Goal: Information Seeking & Learning: Learn about a topic

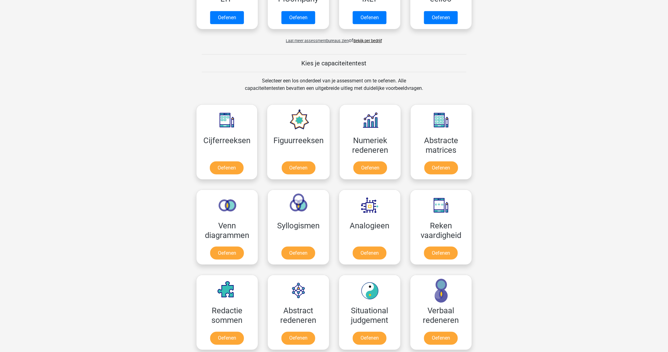
scroll to position [187, 0]
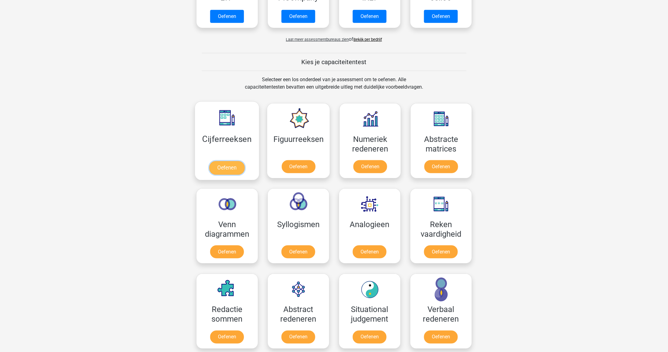
click at [233, 173] on link "Oefenen" at bounding box center [226, 168] width 35 height 14
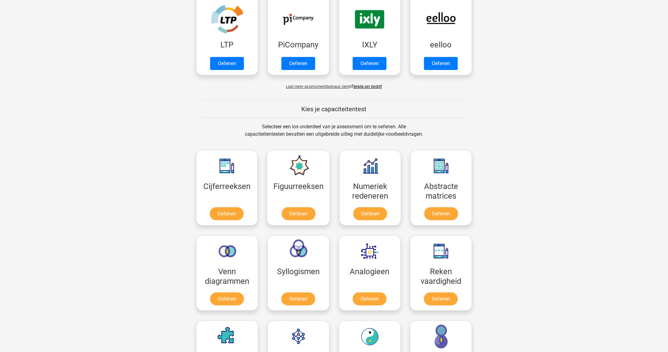
scroll to position [164, 0]
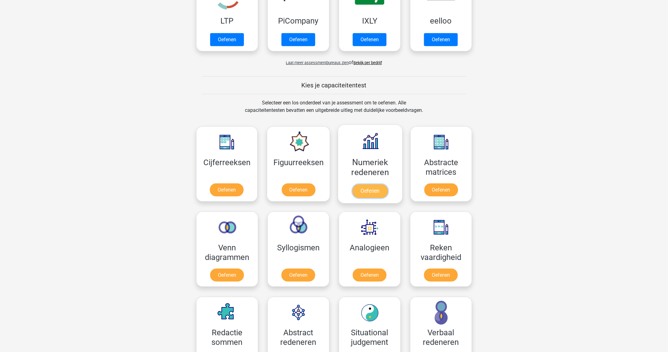
click at [360, 196] on link "Oefenen" at bounding box center [369, 191] width 35 height 14
click at [296, 195] on link "Oefenen" at bounding box center [298, 191] width 35 height 14
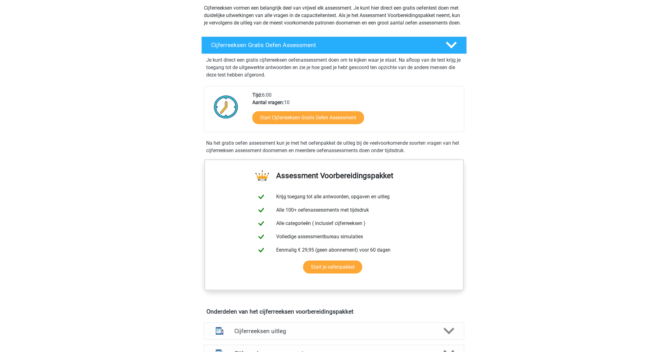
scroll to position [47, 0]
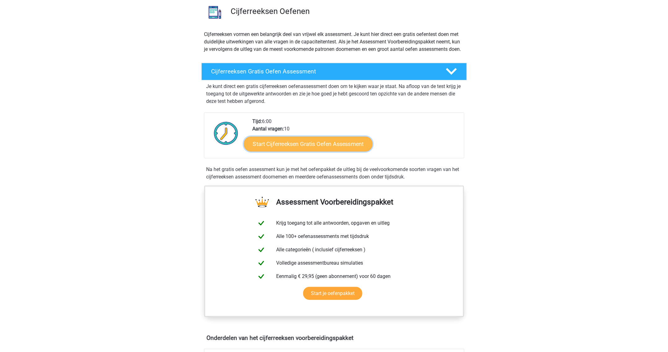
click at [271, 149] on link "Start Cijferreeksen Gratis Oefen Assessment" at bounding box center [308, 143] width 129 height 15
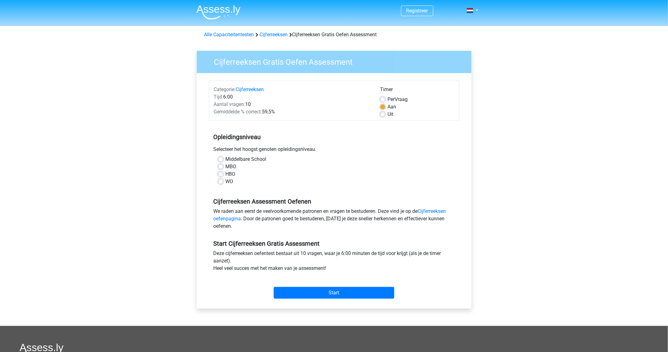
click at [226, 158] on label "Middelbare School" at bounding box center [246, 159] width 41 height 7
click at [222, 158] on input "Middelbare School" at bounding box center [220, 159] width 5 height 6
radio input "true"
click at [323, 293] on input "Start" at bounding box center [334, 293] width 121 height 12
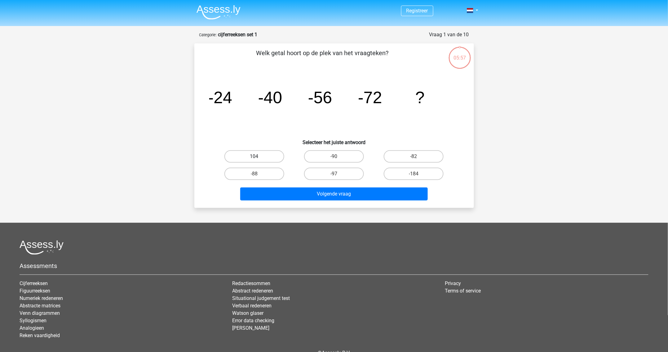
click at [237, 154] on label "104" at bounding box center [254, 156] width 60 height 12
click at [254, 156] on input "104" at bounding box center [256, 158] width 4 height 4
radio input "true"
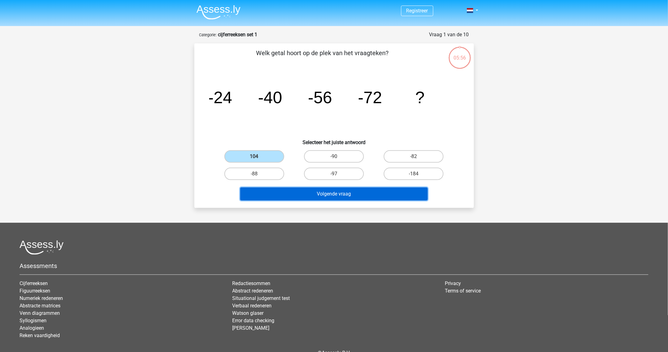
click at [290, 193] on button "Volgende vraag" at bounding box center [333, 193] width 187 height 13
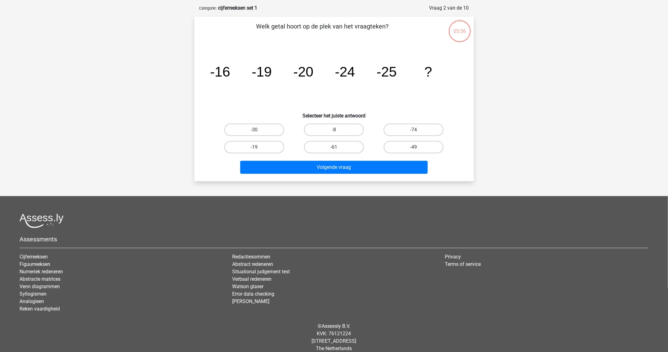
scroll to position [31, 0]
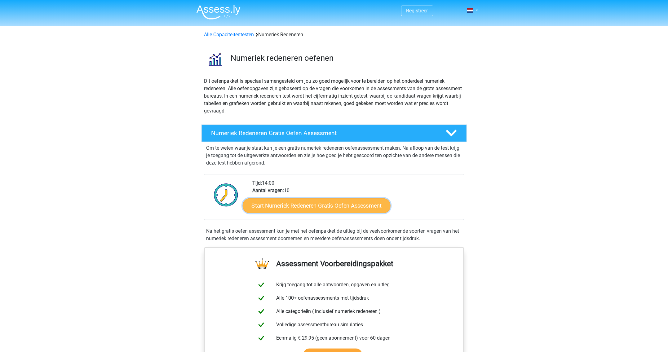
click at [348, 203] on link "Start Numeriek Redeneren Gratis Oefen Assessment" at bounding box center [317, 205] width 148 height 15
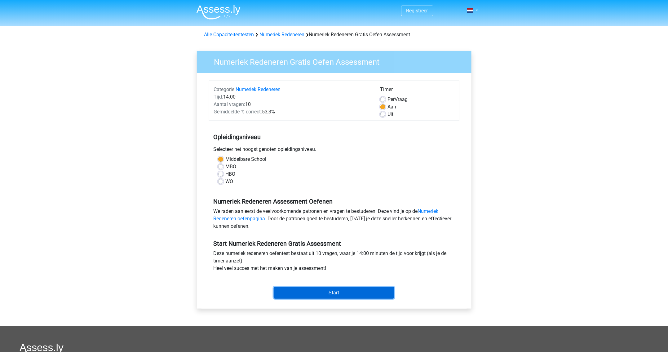
click at [339, 293] on input "Start" at bounding box center [334, 293] width 121 height 12
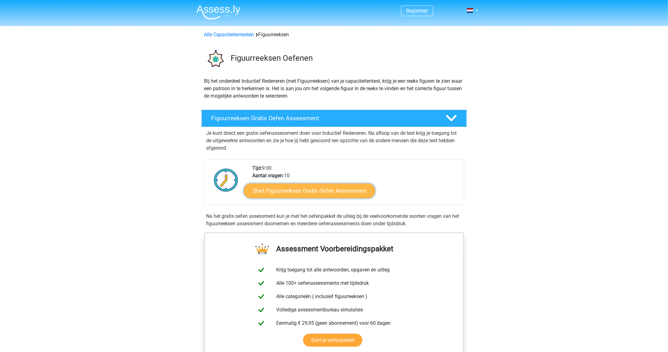
click at [295, 190] on link "Start Figuurreeksen Gratis Oefen Assessment" at bounding box center [309, 190] width 131 height 15
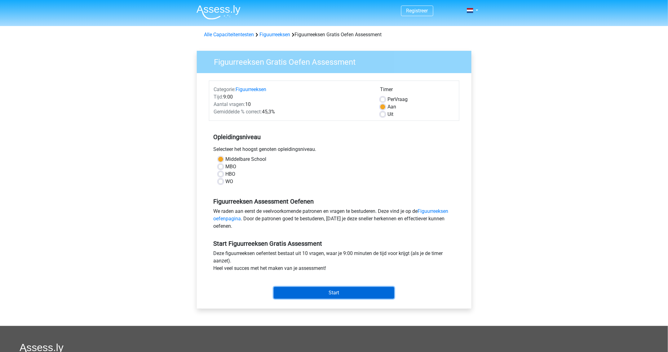
click at [348, 292] on input "Start" at bounding box center [334, 293] width 121 height 12
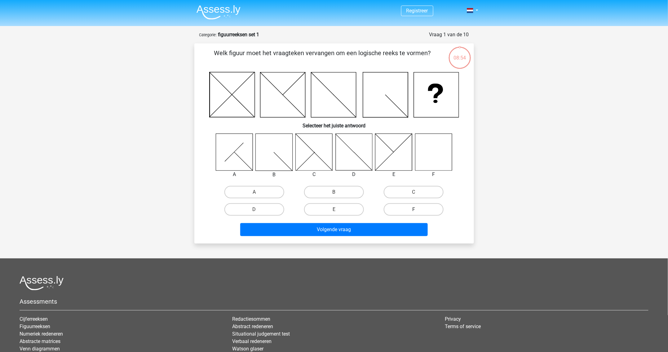
click at [403, 207] on label "F" at bounding box center [414, 209] width 60 height 12
click at [414, 209] on input "F" at bounding box center [416, 211] width 4 height 4
radio input "true"
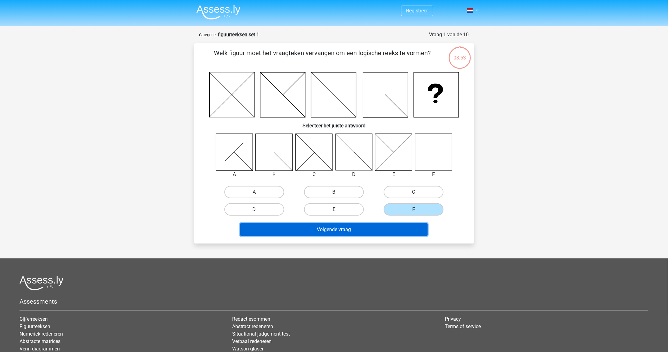
click at [397, 226] on button "Volgende vraag" at bounding box center [333, 229] width 187 height 13
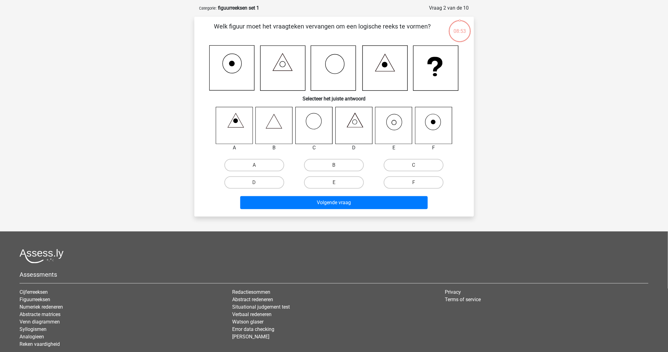
scroll to position [31, 0]
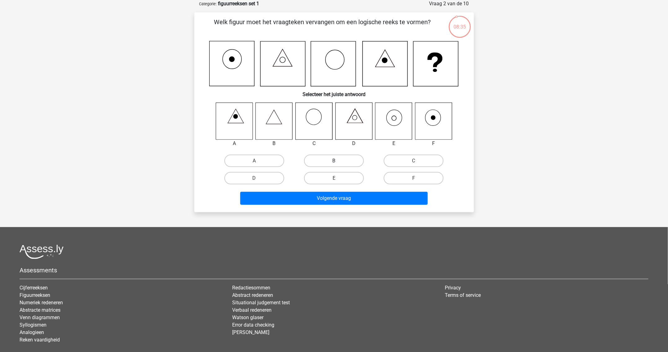
click at [321, 159] on label "B" at bounding box center [334, 161] width 60 height 12
click at [334, 161] on input "B" at bounding box center [336, 163] width 4 height 4
radio input "true"
click at [349, 176] on label "E" at bounding box center [334, 178] width 60 height 12
click at [338, 178] on input "E" at bounding box center [336, 180] width 4 height 4
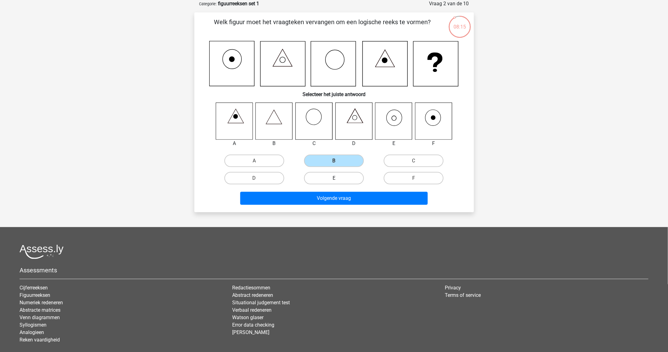
radio input "true"
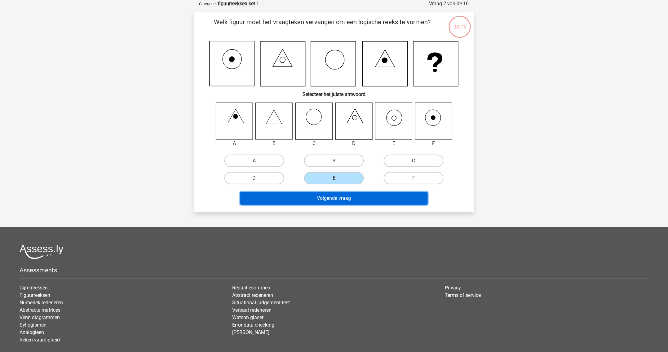
click at [352, 197] on button "Volgende vraag" at bounding box center [333, 198] width 187 height 13
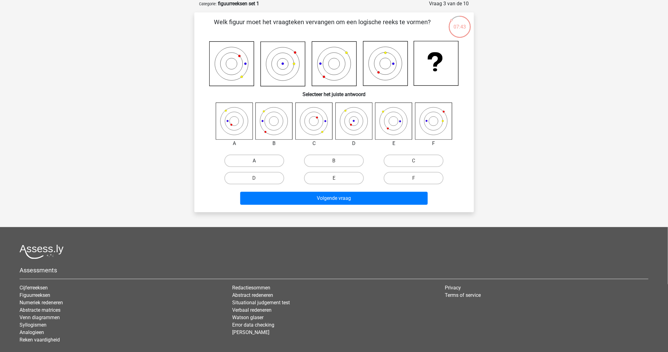
click at [247, 159] on label "A" at bounding box center [254, 161] width 60 height 12
click at [254, 161] on input "A" at bounding box center [256, 163] width 4 height 4
radio input "true"
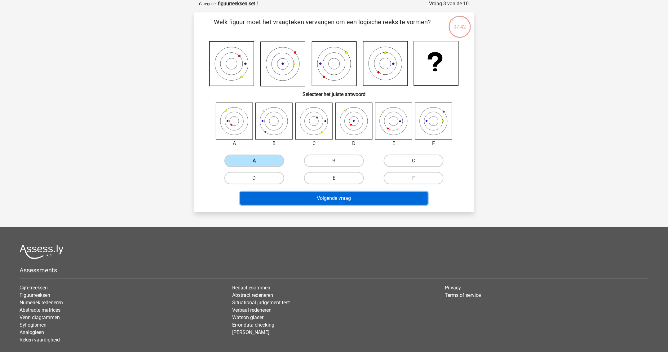
click at [299, 195] on button "Volgende vraag" at bounding box center [333, 198] width 187 height 13
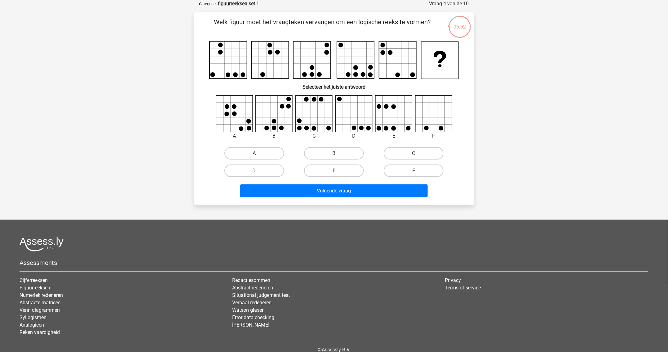
click at [277, 153] on label "A" at bounding box center [254, 153] width 60 height 12
click at [258, 153] on input "A" at bounding box center [256, 155] width 4 height 4
radio input "true"
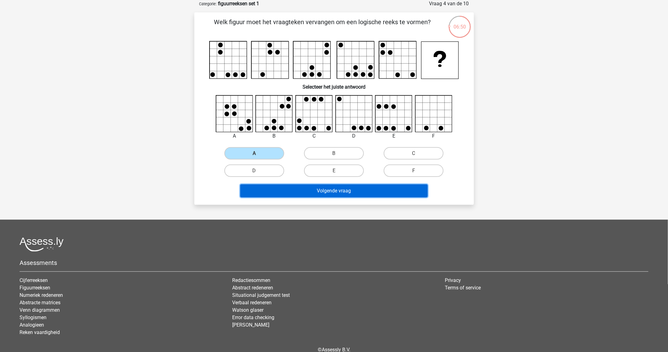
click at [321, 187] on button "Volgende vraag" at bounding box center [333, 190] width 187 height 13
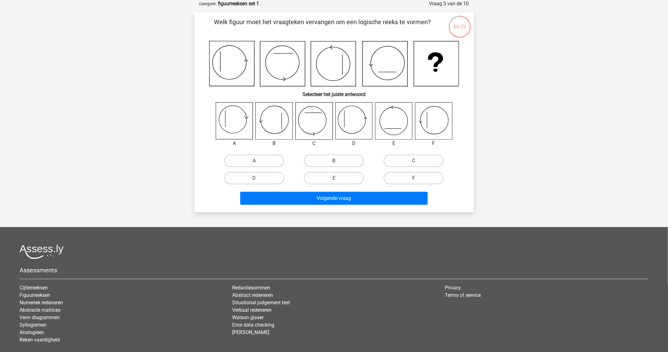
click at [409, 158] on label "C" at bounding box center [414, 161] width 60 height 12
click at [414, 161] on input "C" at bounding box center [416, 163] width 4 height 4
radio input "true"
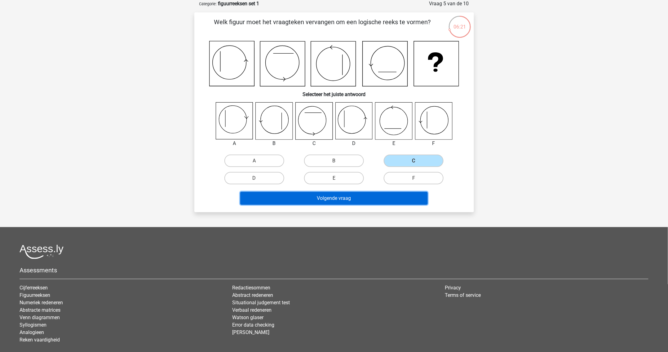
click at [390, 201] on button "Volgende vraag" at bounding box center [333, 198] width 187 height 13
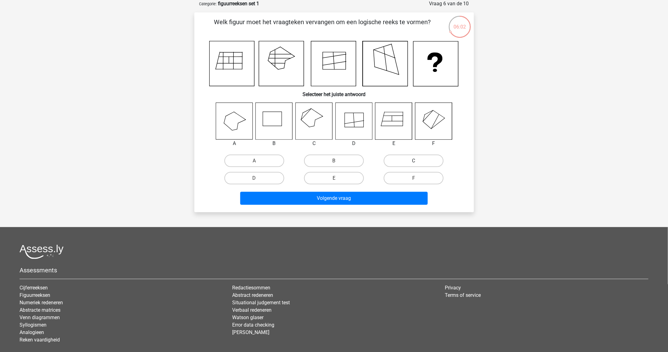
click at [411, 161] on label "C" at bounding box center [414, 161] width 60 height 12
click at [414, 161] on input "C" at bounding box center [416, 163] width 4 height 4
radio input "true"
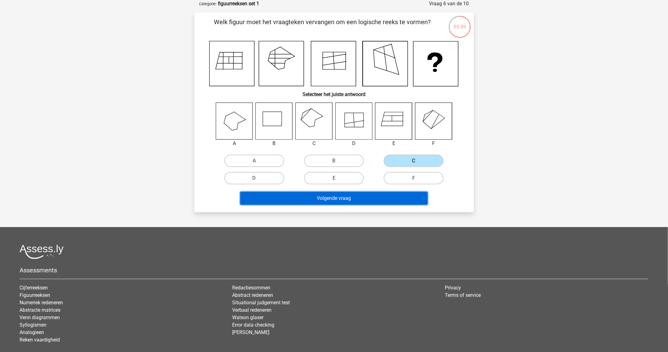
click at [356, 197] on button "Volgende vraag" at bounding box center [333, 198] width 187 height 13
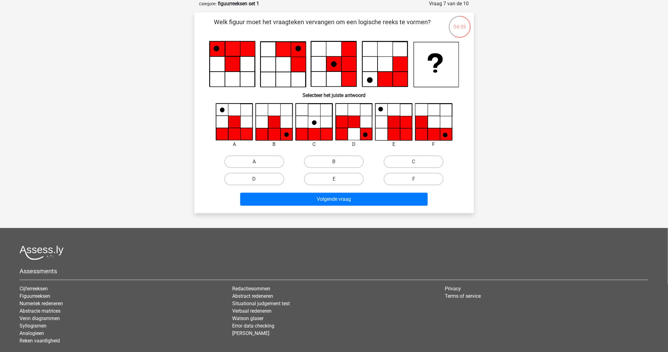
click at [269, 162] on label "A" at bounding box center [254, 162] width 60 height 12
click at [258, 162] on input "A" at bounding box center [256, 164] width 4 height 4
radio input "true"
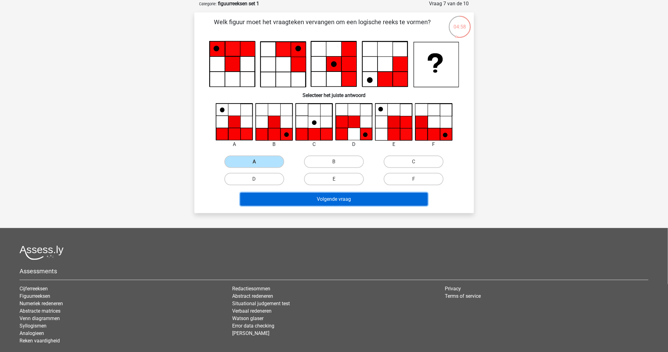
click at [293, 195] on button "Volgende vraag" at bounding box center [333, 199] width 187 height 13
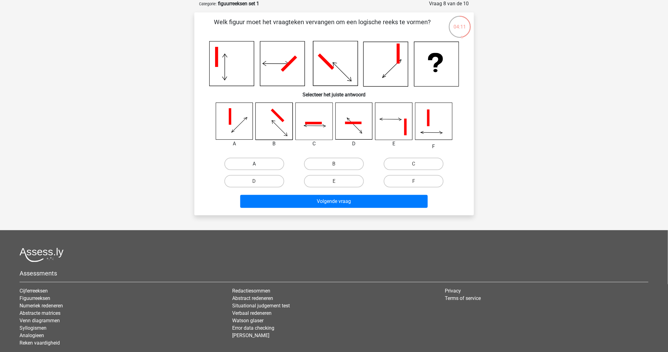
drag, startPoint x: 271, startPoint y: 161, endPoint x: 274, endPoint y: 159, distance: 3.5
click at [273, 160] on label "A" at bounding box center [254, 164] width 60 height 12
click at [258, 164] on input "A" at bounding box center [256, 166] width 4 height 4
radio input "true"
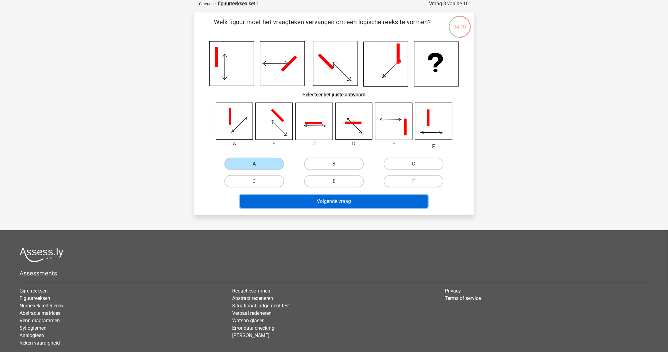
click at [320, 196] on button "Volgende vraag" at bounding box center [333, 201] width 187 height 13
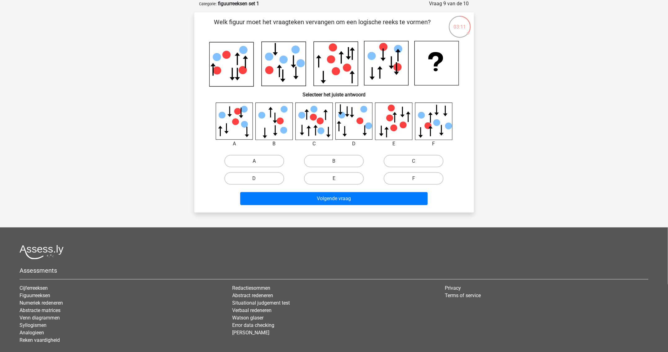
click at [275, 159] on label "A" at bounding box center [254, 161] width 60 height 12
click at [258, 161] on input "A" at bounding box center [256, 163] width 4 height 4
radio input "true"
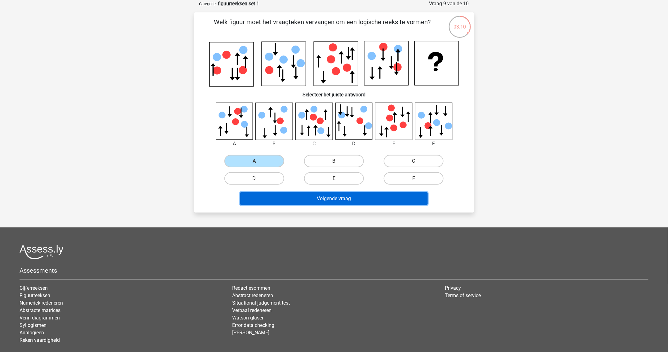
click at [316, 199] on button "Volgende vraag" at bounding box center [333, 198] width 187 height 13
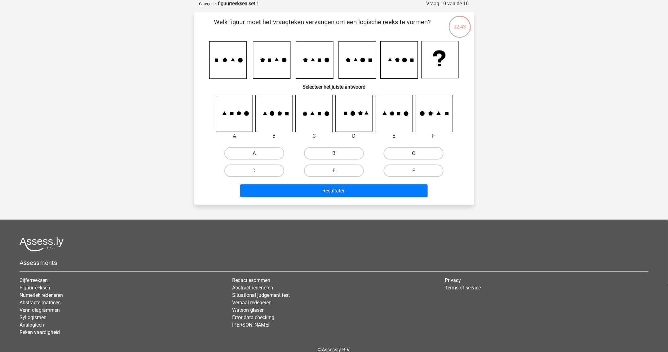
click at [333, 150] on label "B" at bounding box center [334, 153] width 60 height 12
click at [334, 153] on input "B" at bounding box center [336, 155] width 4 height 4
radio input "true"
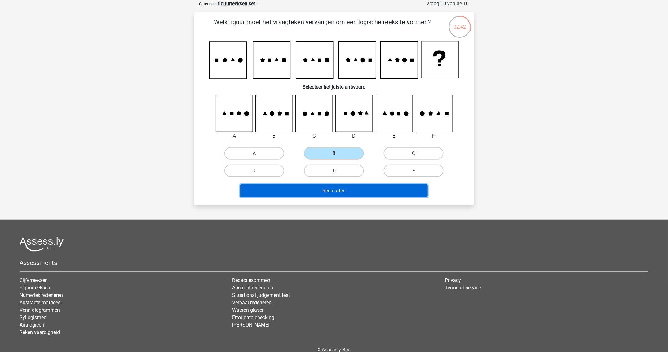
click at [356, 188] on button "Resultaten" at bounding box center [333, 190] width 187 height 13
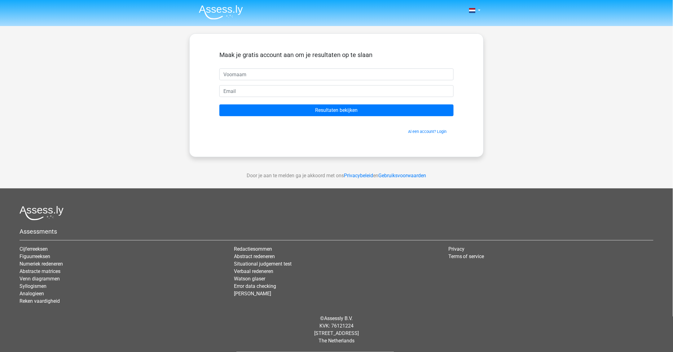
click at [253, 78] on input "text" at bounding box center [336, 74] width 234 height 12
type input "guy"
click at [254, 92] on input "email" at bounding box center [336, 91] width 234 height 12
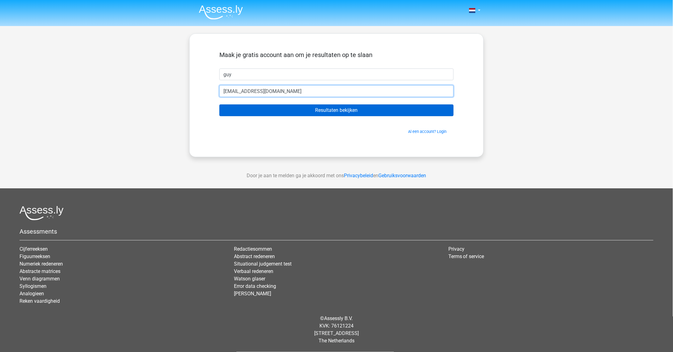
type input "[EMAIL_ADDRESS][DOMAIN_NAME]"
click at [281, 109] on input "Resultaten bekijken" at bounding box center [336, 110] width 234 height 12
click at [385, 114] on input "Resultaten bekijken" at bounding box center [336, 110] width 234 height 12
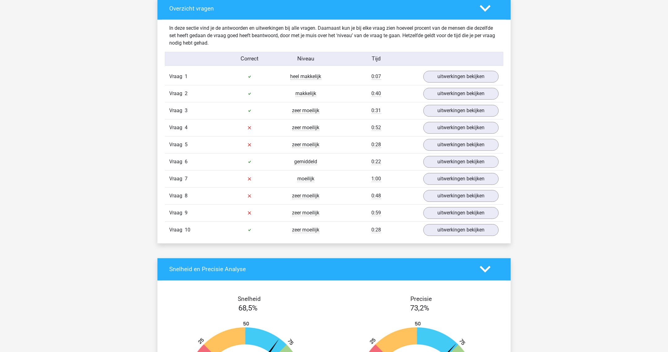
scroll to position [469, 0]
click at [453, 131] on link "uitwerkingen bekijken" at bounding box center [460, 128] width 86 height 14
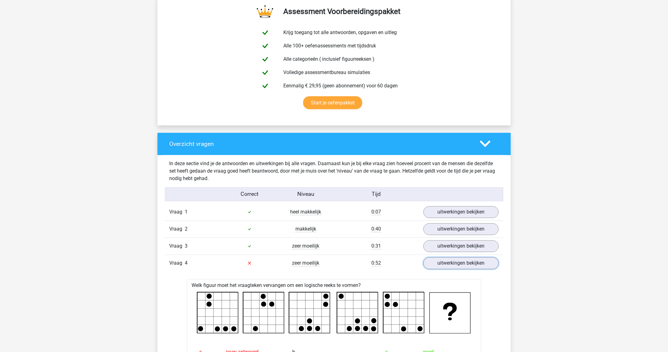
scroll to position [258, 0]
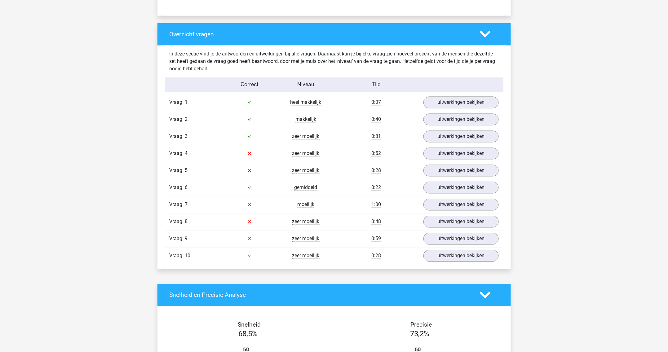
scroll to position [446, 0]
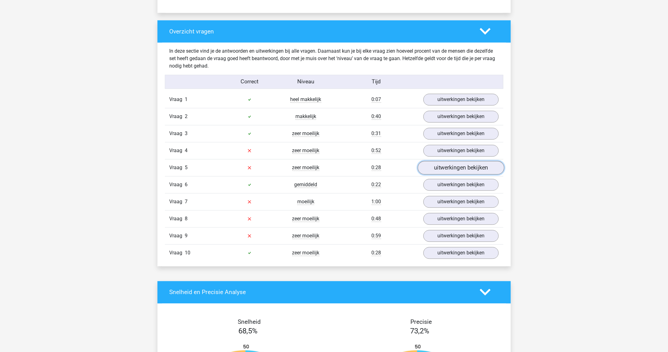
click at [441, 167] on link "uitwerkingen bekijken" at bounding box center [460, 168] width 86 height 14
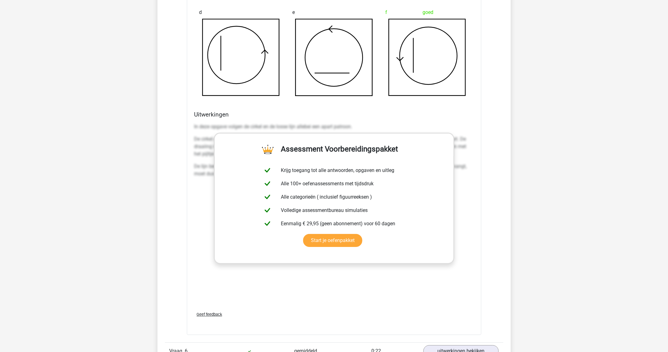
scroll to position [822, 0]
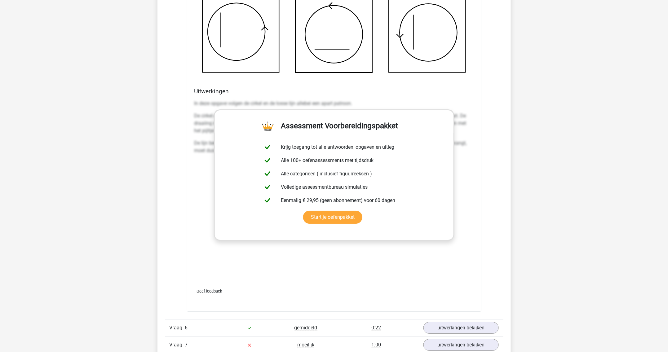
click at [530, 141] on div "Kies premium guy [EMAIL_ADDRESS][DOMAIN_NAME]" at bounding box center [334, 115] width 668 height 1875
click at [357, 272] on div "In deze opgave volgen de cirkel en de losse lijn allebei een apart patroon. De …" at bounding box center [334, 190] width 280 height 186
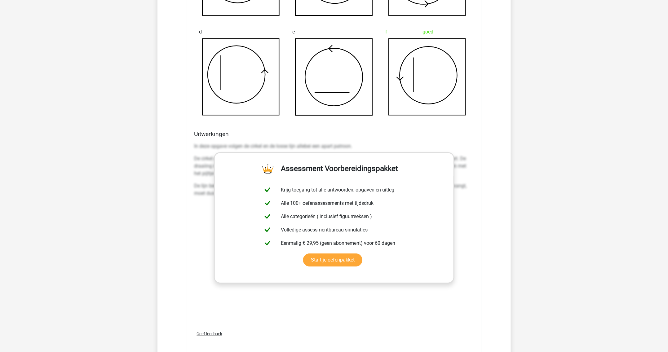
scroll to position [775, 0]
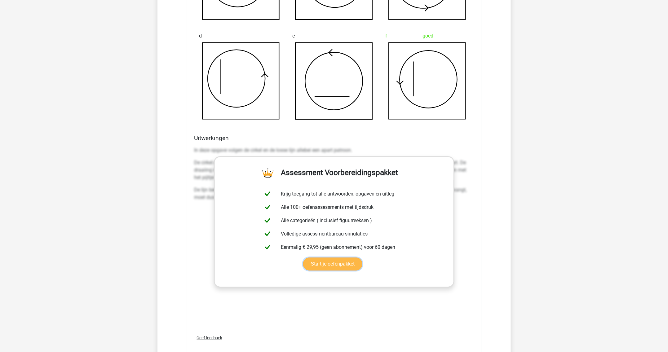
click at [330, 264] on link "Start je oefenpakket" at bounding box center [332, 264] width 59 height 13
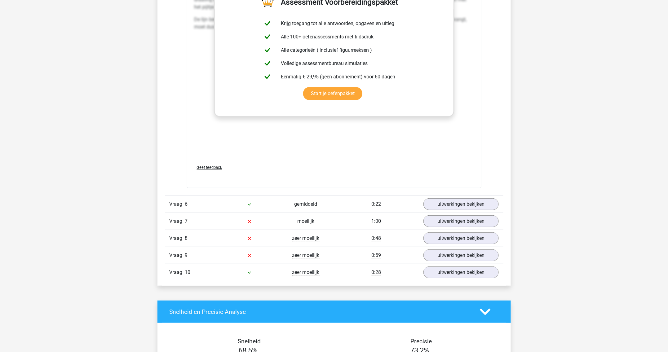
scroll to position [986, 0]
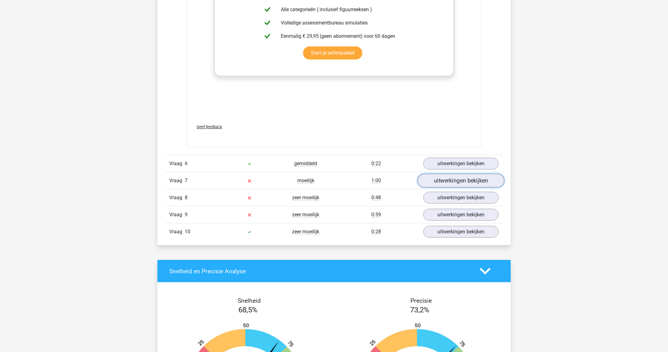
click at [438, 183] on link "uitwerkingen bekijken" at bounding box center [460, 181] width 86 height 14
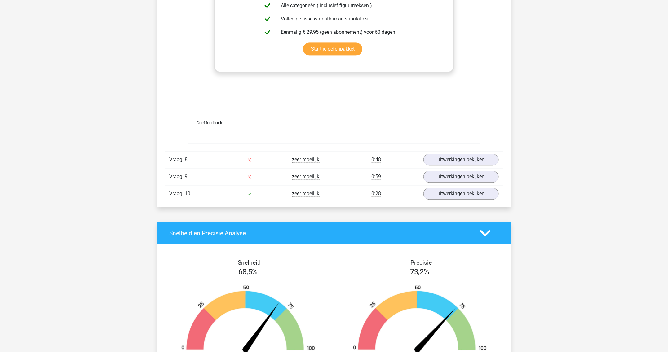
scroll to position [1549, 0]
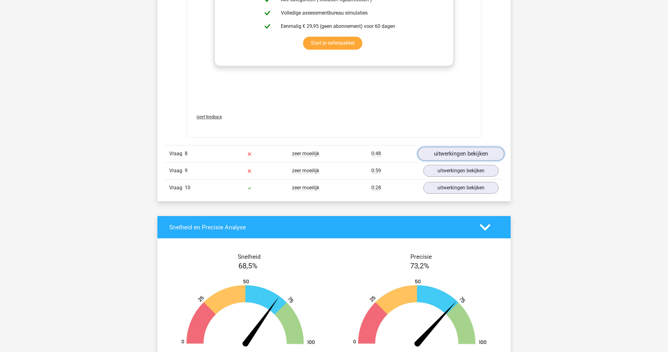
click at [479, 158] on link "uitwerkingen bekijken" at bounding box center [460, 154] width 86 height 14
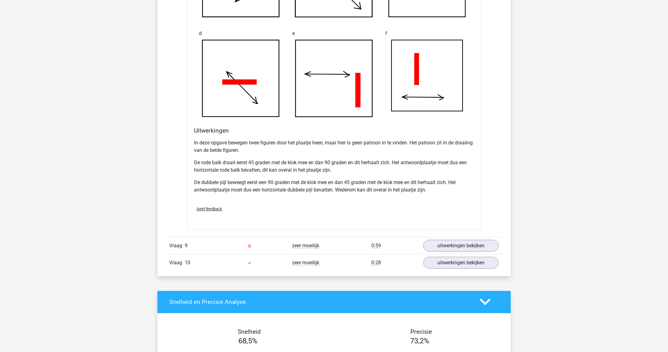
scroll to position [1878, 0]
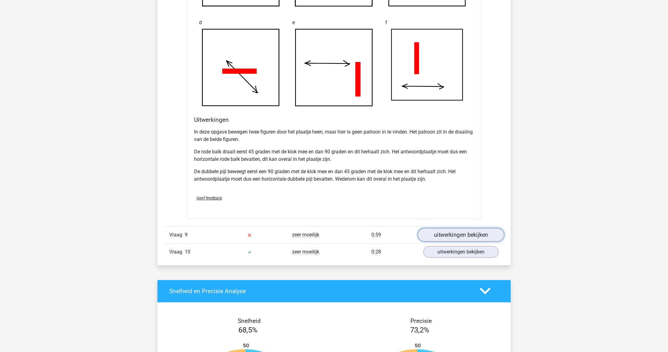
click at [453, 235] on link "uitwerkingen bekijken" at bounding box center [460, 235] width 86 height 14
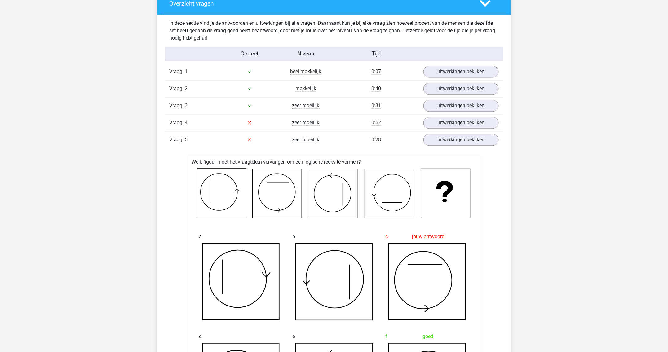
scroll to position [469, 0]
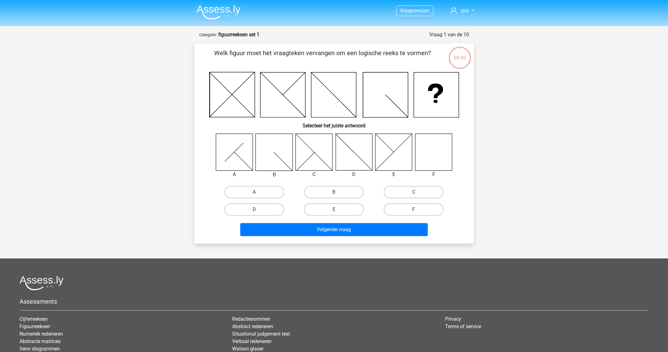
scroll to position [31, 0]
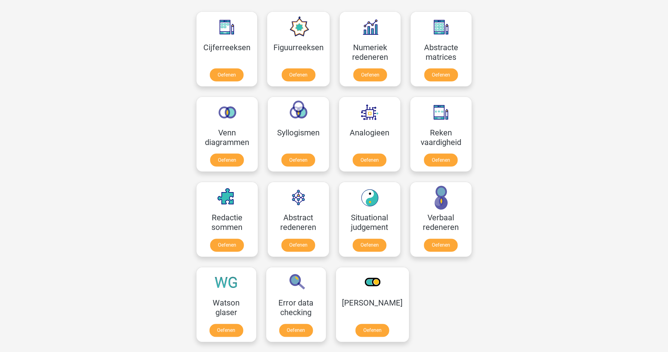
scroll to position [282, 0]
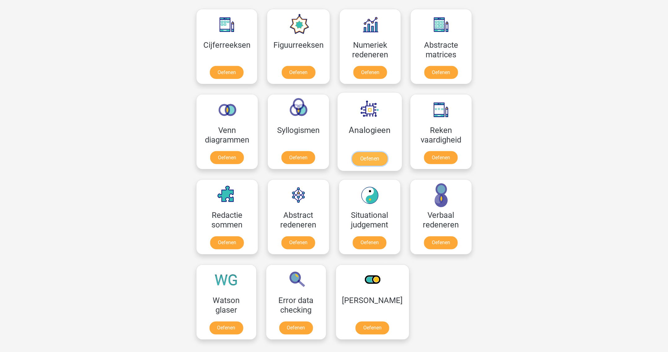
click at [373, 161] on link "Oefenen" at bounding box center [369, 159] width 35 height 14
click at [455, 241] on link "Oefenen" at bounding box center [440, 244] width 35 height 14
click at [302, 328] on link "Oefenen" at bounding box center [295, 330] width 35 height 14
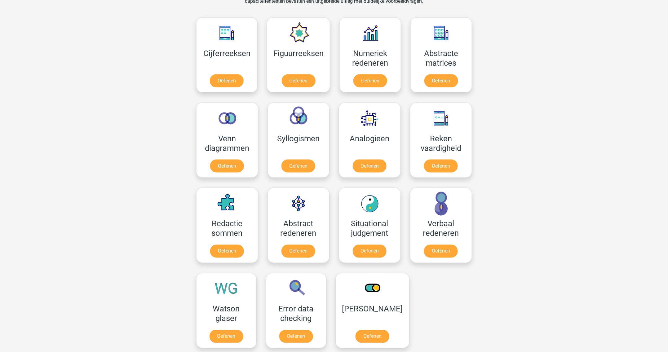
scroll to position [258, 0]
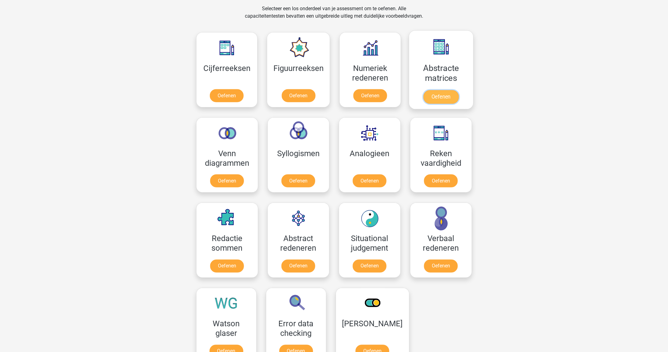
click at [440, 99] on link "Oefenen" at bounding box center [440, 97] width 35 height 14
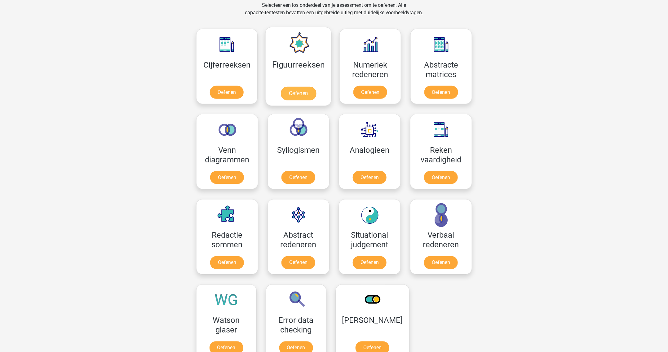
scroll to position [235, 0]
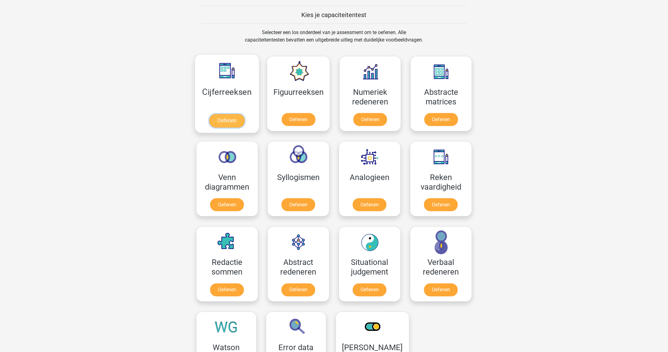
click at [223, 121] on link "Oefenen" at bounding box center [226, 121] width 35 height 14
click at [297, 118] on link "Oefenen" at bounding box center [298, 121] width 35 height 14
click at [430, 123] on link "Oefenen" at bounding box center [440, 121] width 35 height 14
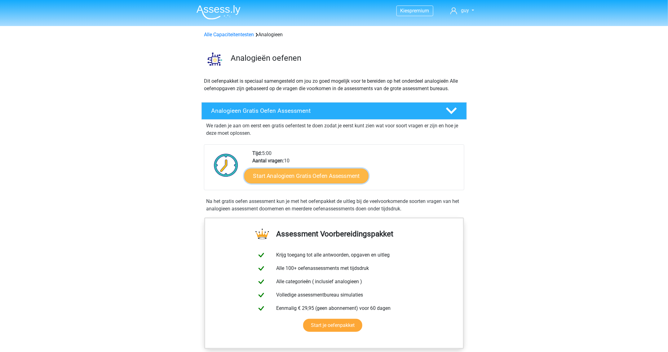
click at [315, 177] on link "Start Analogieen Gratis Oefen Assessment" at bounding box center [306, 175] width 124 height 15
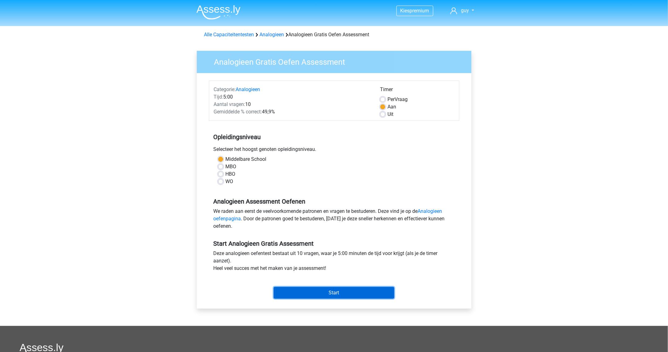
click at [346, 289] on input "Start" at bounding box center [334, 293] width 121 height 12
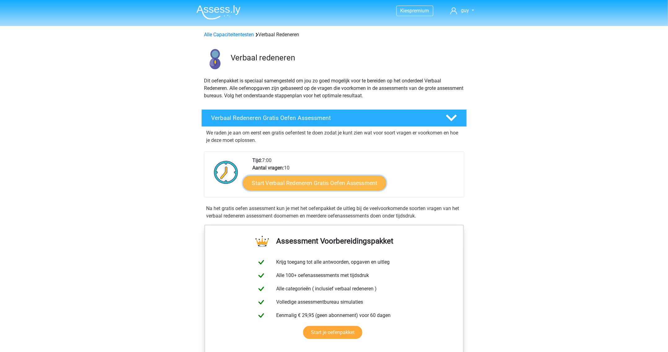
click at [323, 182] on link "Start Verbaal Redeneren Gratis Oefen Assessment" at bounding box center [314, 183] width 143 height 15
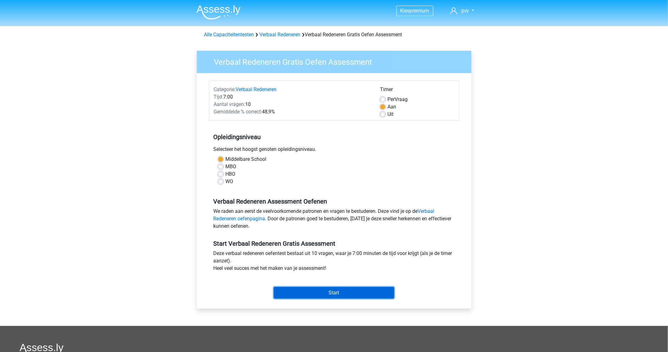
click at [350, 293] on input "Start" at bounding box center [334, 293] width 121 height 12
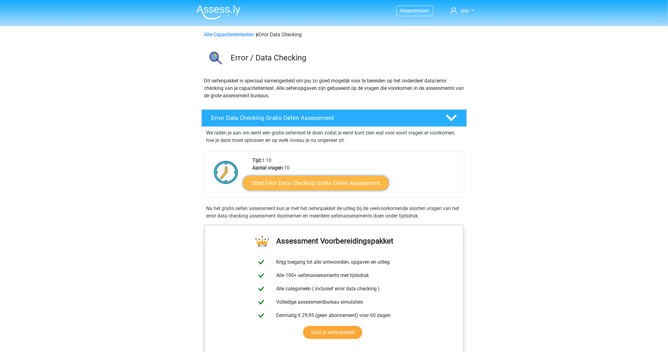
click at [306, 184] on link "Start Error Data Checking Gratis Oefen Assessment" at bounding box center [316, 183] width 146 height 15
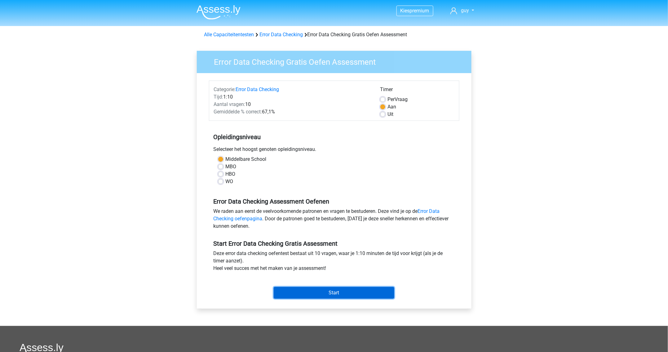
click at [324, 293] on input "Start" at bounding box center [334, 293] width 121 height 12
click at [332, 294] on input "Start" at bounding box center [334, 293] width 121 height 12
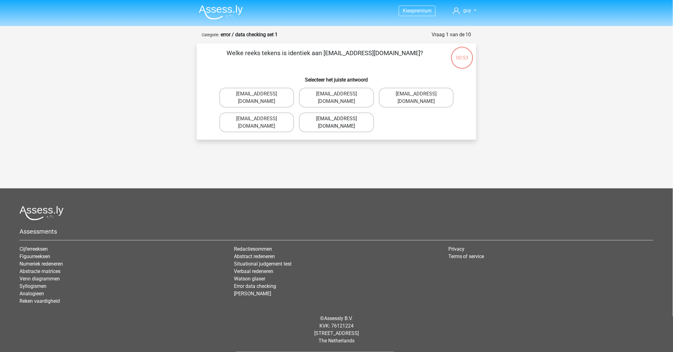
click at [334, 113] on label "Evie_Meade@jointmail.com.uk" at bounding box center [336, 122] width 75 height 20
click at [337, 119] on input "Evie_Meade@jointmail.com.uk" at bounding box center [339, 121] width 4 height 4
radio input "true"
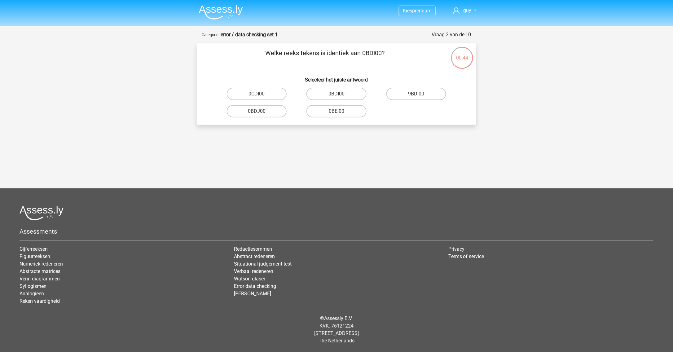
click at [320, 93] on label "0BDI00" at bounding box center [336, 94] width 60 height 12
click at [337, 94] on input "0BDI00" at bounding box center [339, 96] width 4 height 4
radio input "true"
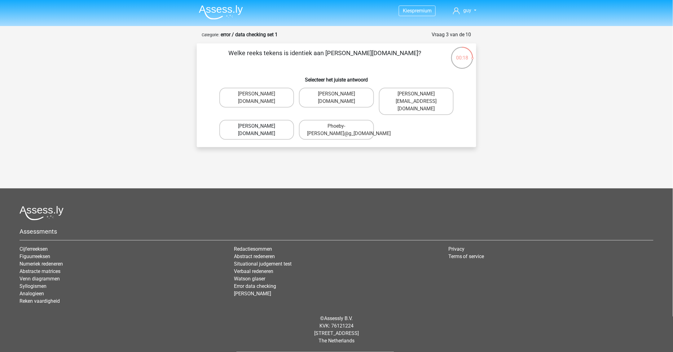
click at [284, 122] on label "Phoebe-Patterson@g_mail.gr" at bounding box center [256, 130] width 75 height 20
click at [261, 126] on input "Phoebe-Patterson@g_mail.gr" at bounding box center [259, 128] width 4 height 4
radio input "true"
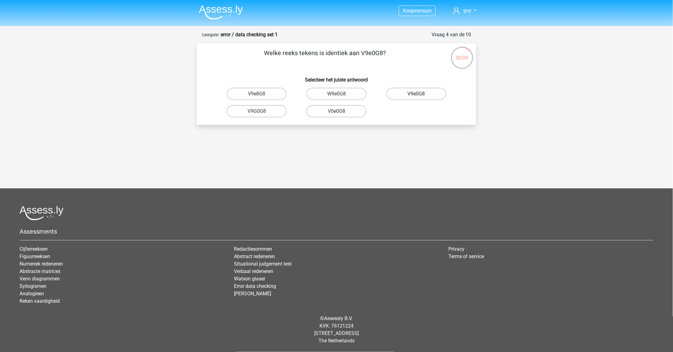
click at [399, 94] on label "V9e0G8" at bounding box center [416, 94] width 60 height 12
click at [416, 94] on input "V9e0G8" at bounding box center [418, 96] width 4 height 4
radio input "true"
click at [260, 96] on input "91O51S" at bounding box center [259, 96] width 4 height 4
radio input "true"
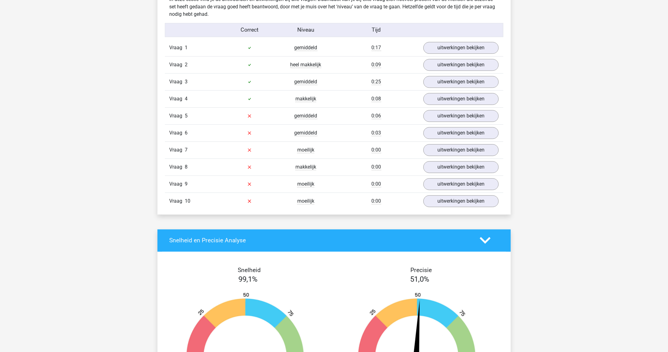
scroll to position [517, 0]
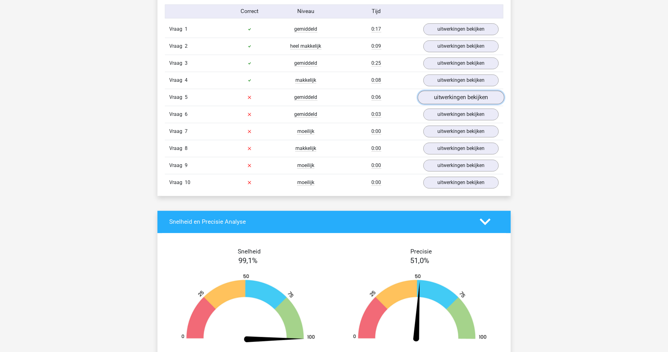
click at [444, 98] on link "uitwerkingen bekijken" at bounding box center [460, 97] width 86 height 14
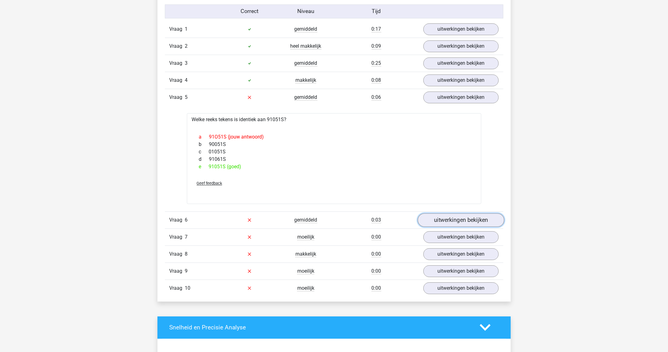
click at [459, 218] on link "uitwerkingen bekijken" at bounding box center [460, 220] width 86 height 14
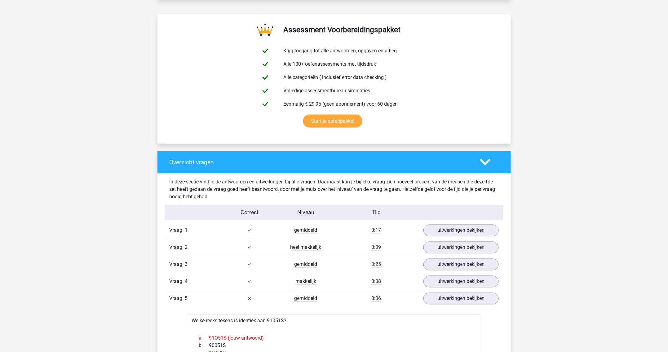
scroll to position [305, 0]
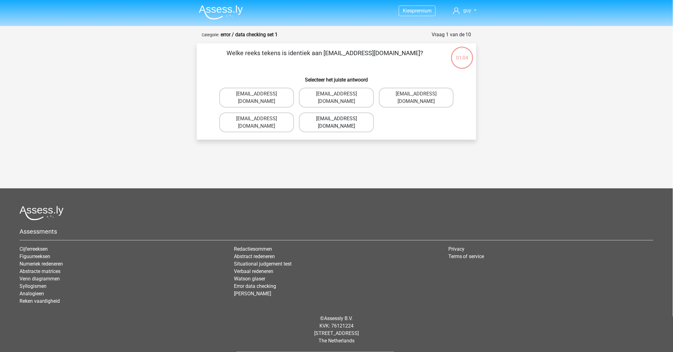
click at [314, 113] on label "[EMAIL_ADDRESS][DOMAIN_NAME]" at bounding box center [336, 122] width 75 height 20
click at [337, 119] on input "[EMAIL_ADDRESS][DOMAIN_NAME]" at bounding box center [339, 121] width 4 height 4
radio input "true"
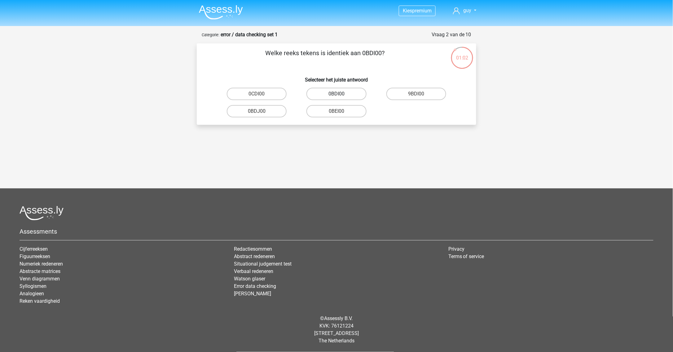
click at [347, 96] on label "0BDI00" at bounding box center [336, 94] width 60 height 12
click at [341, 96] on input "0BDI00" at bounding box center [339, 96] width 4 height 4
radio input "true"
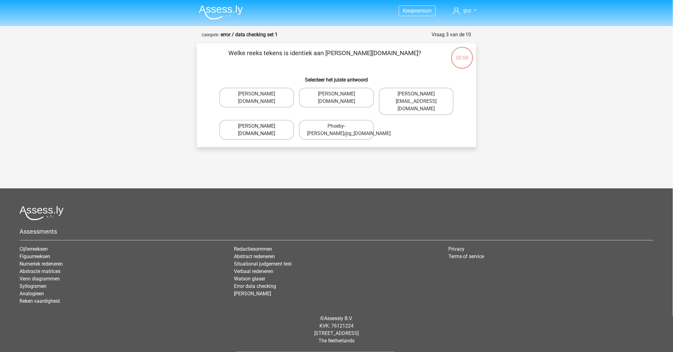
click at [282, 125] on label "[PERSON_NAME][DOMAIN_NAME]" at bounding box center [256, 130] width 75 height 20
click at [261, 126] on input "Phoebe-Patterson@g_mail.gr" at bounding box center [259, 128] width 4 height 4
radio input "true"
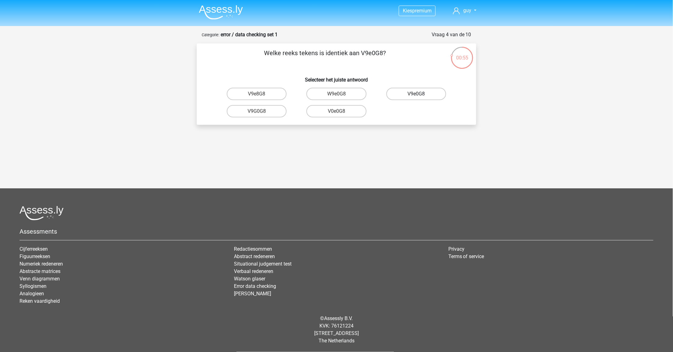
click at [401, 94] on label "V9e0G8" at bounding box center [416, 94] width 60 height 12
click at [416, 94] on input "V9e0G8" at bounding box center [418, 96] width 4 height 4
radio input "true"
click at [354, 111] on label "91051S" at bounding box center [336, 111] width 60 height 12
click at [341, 111] on input "91051S" at bounding box center [339, 113] width 4 height 4
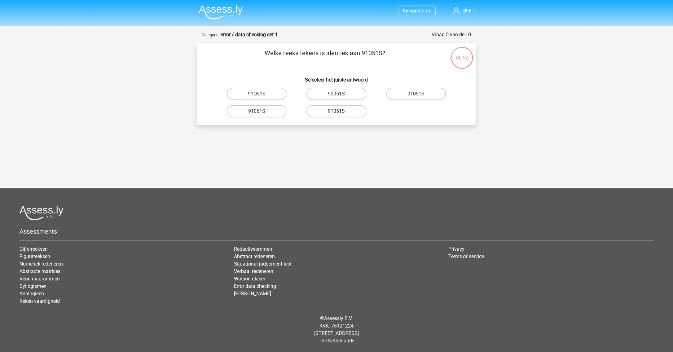
radio input "true"
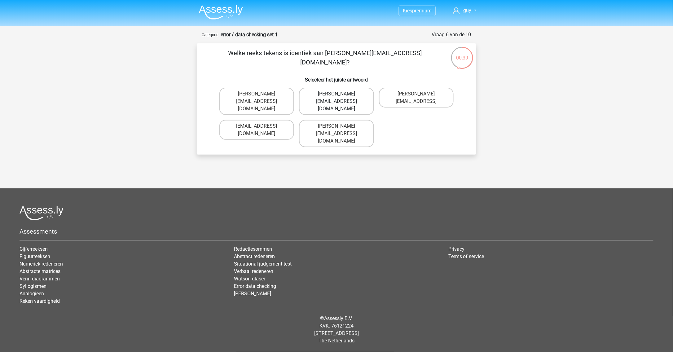
click at [344, 93] on label "Connor.Paterson@mailme.com" at bounding box center [336, 101] width 75 height 27
click at [341, 94] on input "Connor.Paterson@mailme.com" at bounding box center [339, 96] width 4 height 4
radio input "true"
click at [270, 101] on label "Ava-Carroll@mailme.uk.com" at bounding box center [256, 101] width 75 height 27
click at [261, 98] on input "Ava-Carroll@mailme.uk.com" at bounding box center [259, 96] width 4 height 4
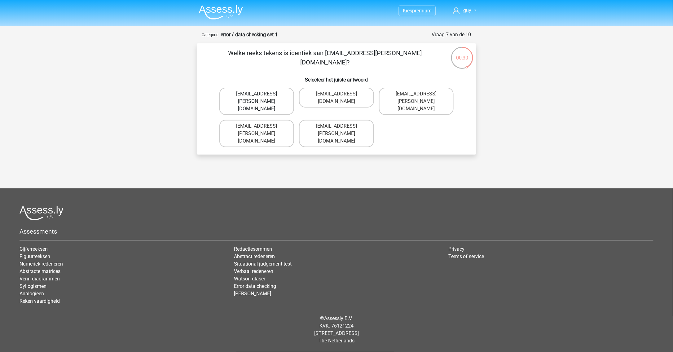
radio input "true"
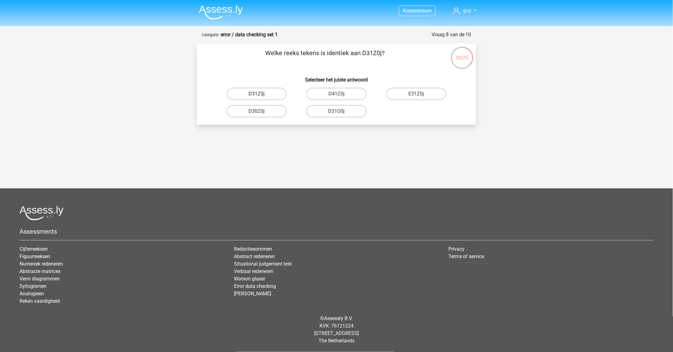
click at [267, 93] on label "D31Z0j" at bounding box center [257, 94] width 60 height 12
click at [261, 94] on input "D31Z0j" at bounding box center [259, 96] width 4 height 4
radio input "true"
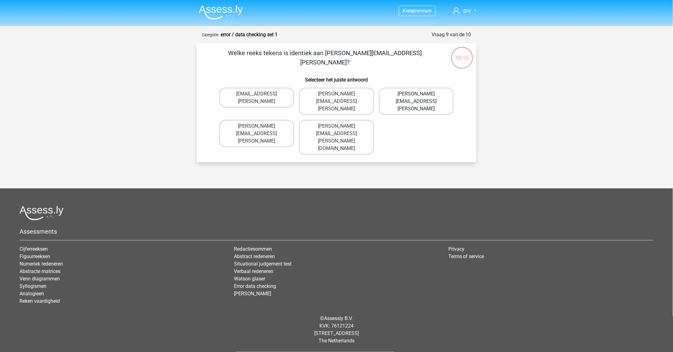
click at [390, 94] on label "Arthur.Bradley@mailme.coo" at bounding box center [416, 101] width 75 height 27
click at [416, 94] on input "Arthur.Bradley@mailme.coo" at bounding box center [418, 96] width 4 height 4
radio input "true"
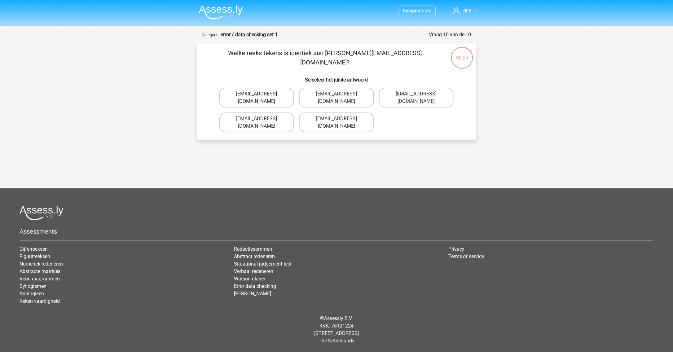
click at [279, 96] on label "Theo+Sadler@Gmail.uk.com" at bounding box center [256, 98] width 75 height 20
click at [261, 96] on input "Theo+Sadler@Gmail.uk.com" at bounding box center [259, 96] width 4 height 4
radio input "true"
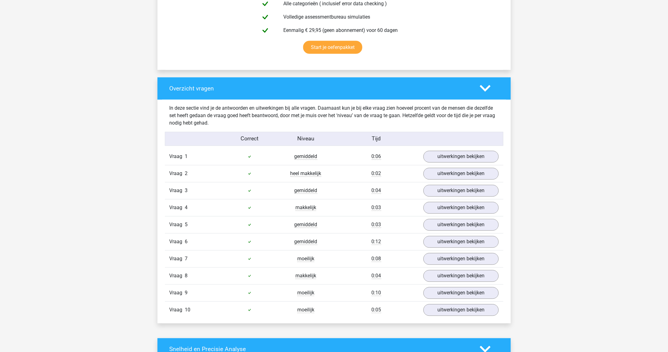
scroll to position [422, 0]
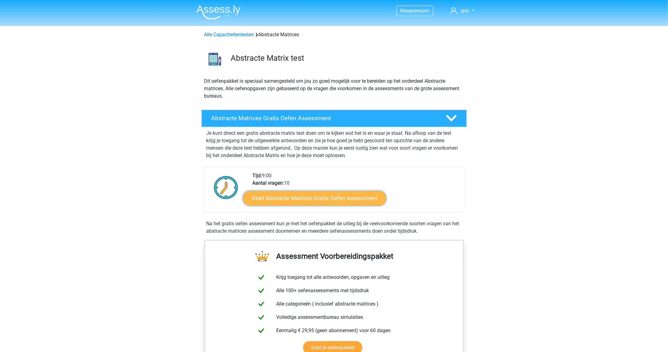
click at [328, 197] on link "Start Abstracte Matrices Gratis Oefen Assessment" at bounding box center [314, 198] width 143 height 15
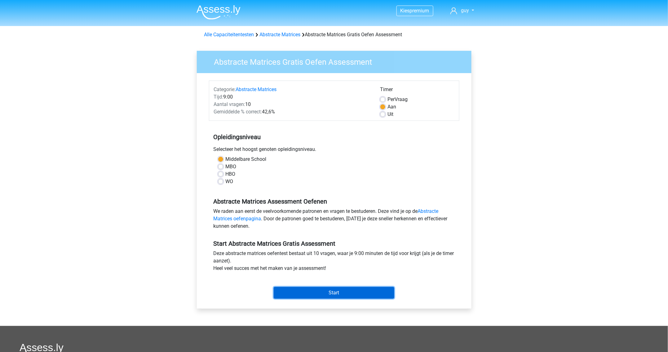
click at [342, 291] on input "Start" at bounding box center [334, 293] width 121 height 12
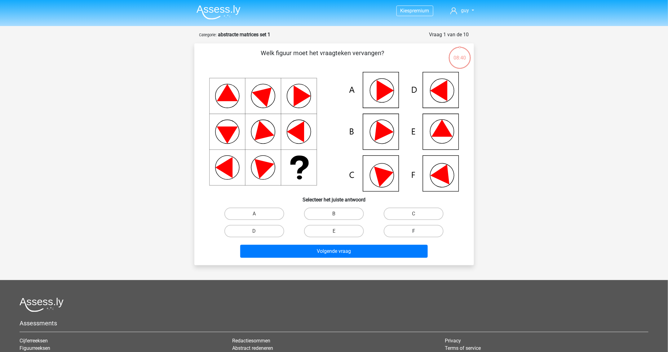
click at [406, 228] on label "F" at bounding box center [414, 231] width 60 height 12
click at [414, 231] on input "F" at bounding box center [416, 233] width 4 height 4
radio input "true"
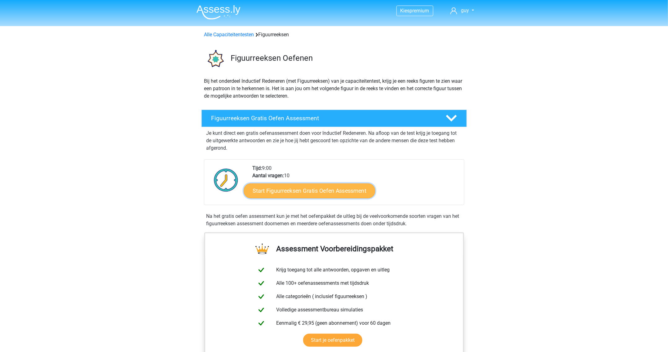
click at [325, 194] on link "Start Figuurreeksen Gratis Oefen Assessment" at bounding box center [309, 190] width 131 height 15
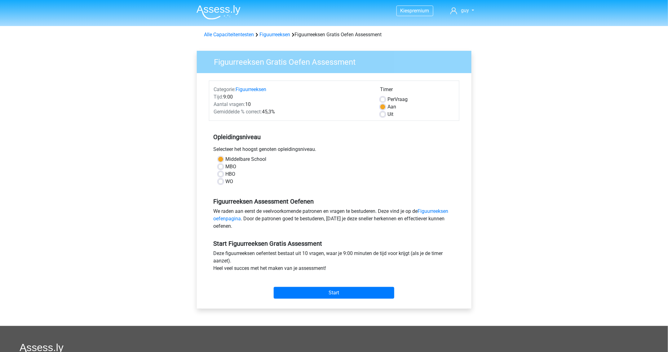
click at [388, 114] on label "Uit" at bounding box center [391, 114] width 6 height 7
click at [384, 114] on input "Uit" at bounding box center [382, 114] width 5 height 6
radio input "true"
click at [347, 292] on input "Start" at bounding box center [334, 293] width 121 height 12
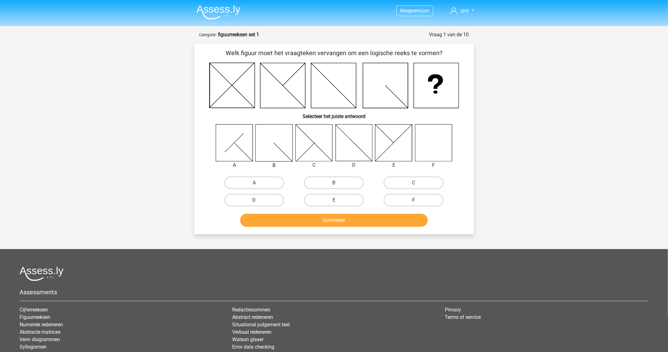
click at [411, 200] on label "F" at bounding box center [414, 200] width 60 height 12
click at [414, 200] on input "F" at bounding box center [416, 202] width 4 height 4
radio input "true"
click at [393, 221] on button "Controleer" at bounding box center [333, 220] width 187 height 13
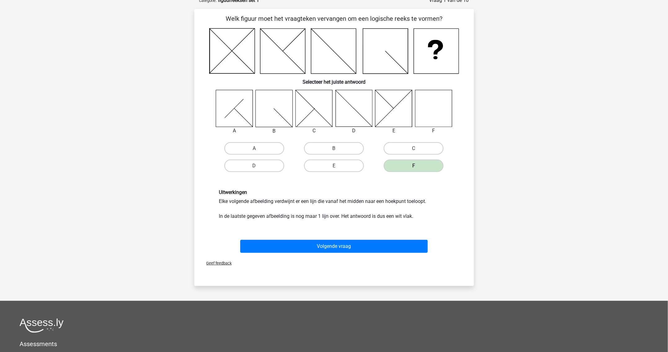
scroll to position [47, 0]
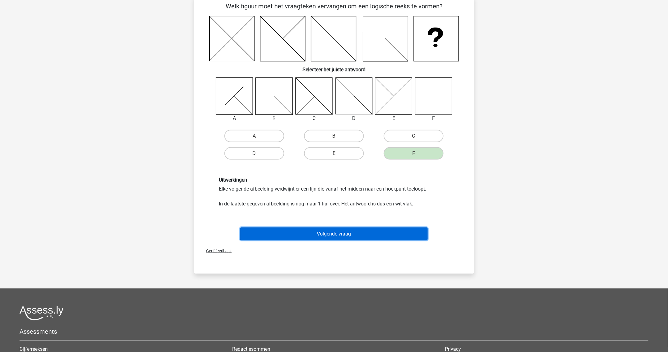
click at [395, 232] on button "Volgende vraag" at bounding box center [333, 233] width 187 height 13
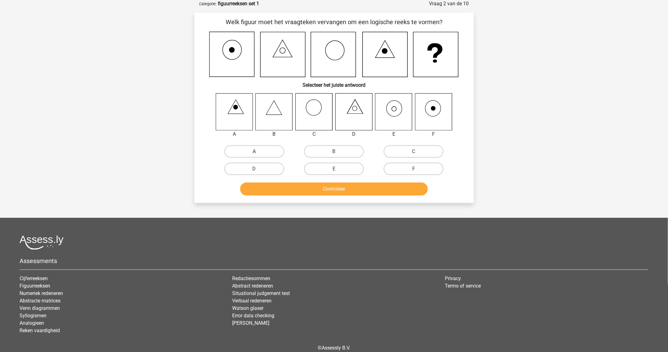
click at [281, 149] on label "A" at bounding box center [254, 151] width 60 height 12
click at [258, 152] on input "A" at bounding box center [256, 154] width 4 height 4
radio input "true"
click at [301, 187] on button "Controleer" at bounding box center [333, 189] width 187 height 13
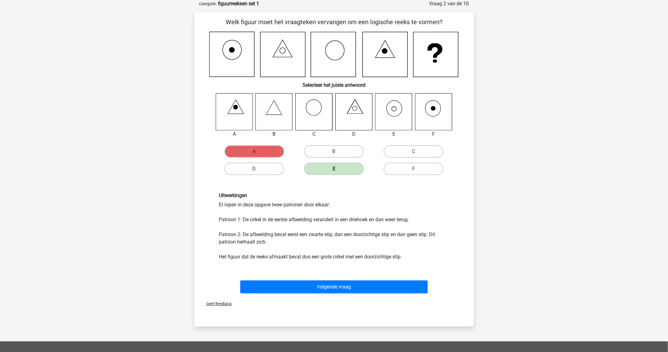
click at [345, 167] on label "E" at bounding box center [334, 169] width 60 height 12
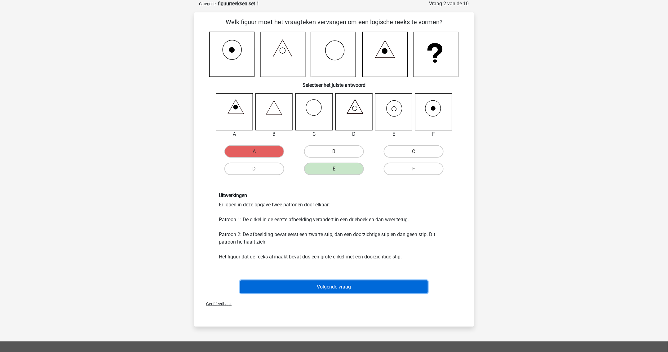
click at [339, 287] on button "Volgende vraag" at bounding box center [333, 286] width 187 height 13
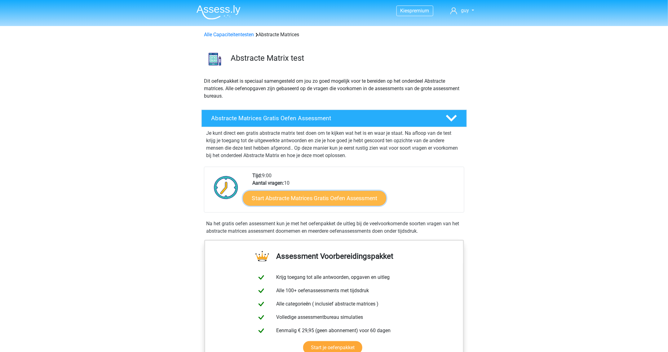
click at [329, 196] on link "Start Abstracte Matrices Gratis Oefen Assessment" at bounding box center [314, 198] width 143 height 15
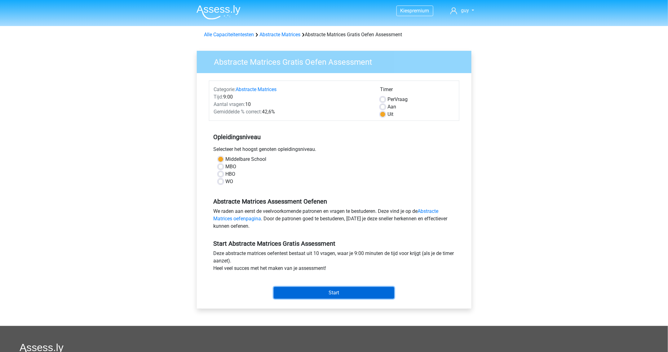
click at [353, 296] on input "Start" at bounding box center [334, 293] width 121 height 12
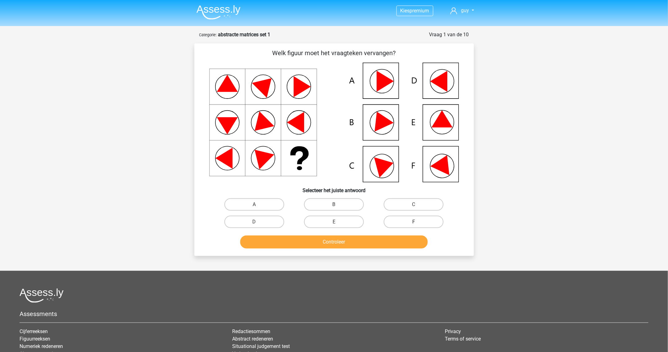
click at [395, 223] on label "F" at bounding box center [414, 222] width 60 height 12
click at [414, 223] on input "F" at bounding box center [416, 224] width 4 height 4
radio input "true"
click at [388, 241] on button "Controleer" at bounding box center [333, 242] width 187 height 13
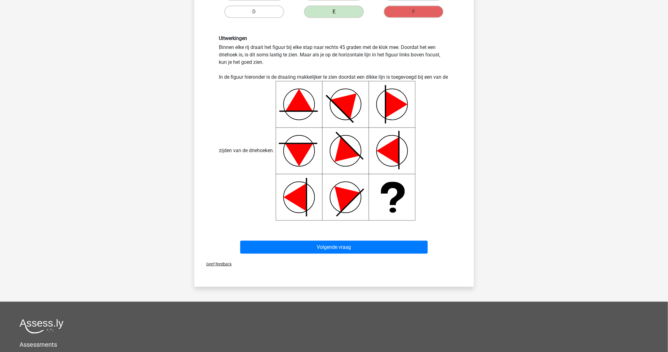
scroll to position [211, 0]
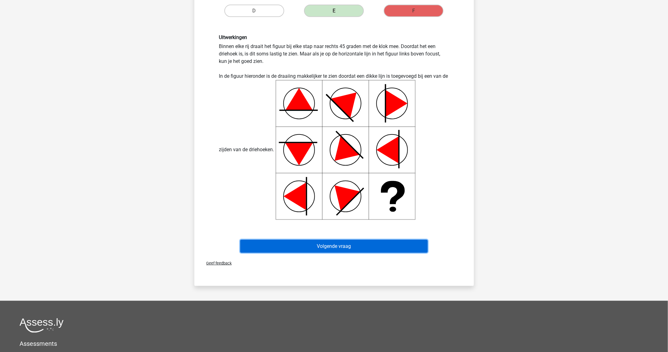
click at [355, 245] on button "Volgende vraag" at bounding box center [333, 246] width 187 height 13
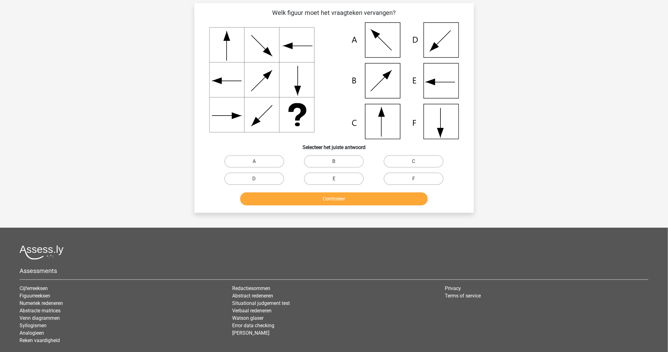
scroll to position [31, 0]
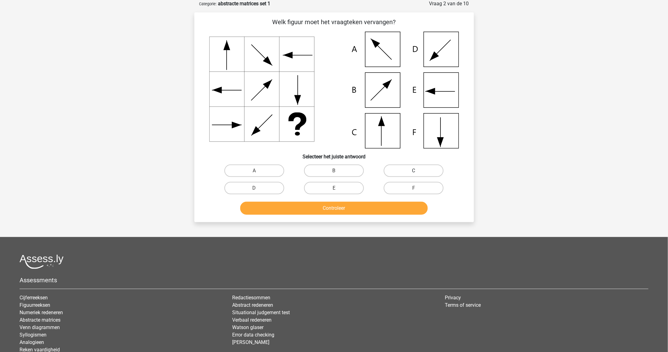
click at [402, 171] on label "C" at bounding box center [414, 171] width 60 height 12
click at [414, 171] on input "C" at bounding box center [416, 173] width 4 height 4
radio input "true"
click at [373, 206] on button "Controleer" at bounding box center [333, 208] width 187 height 13
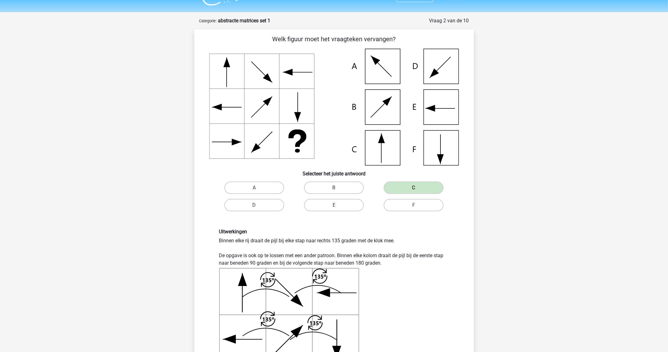
scroll to position [0, 0]
